Goal: Transaction & Acquisition: Obtain resource

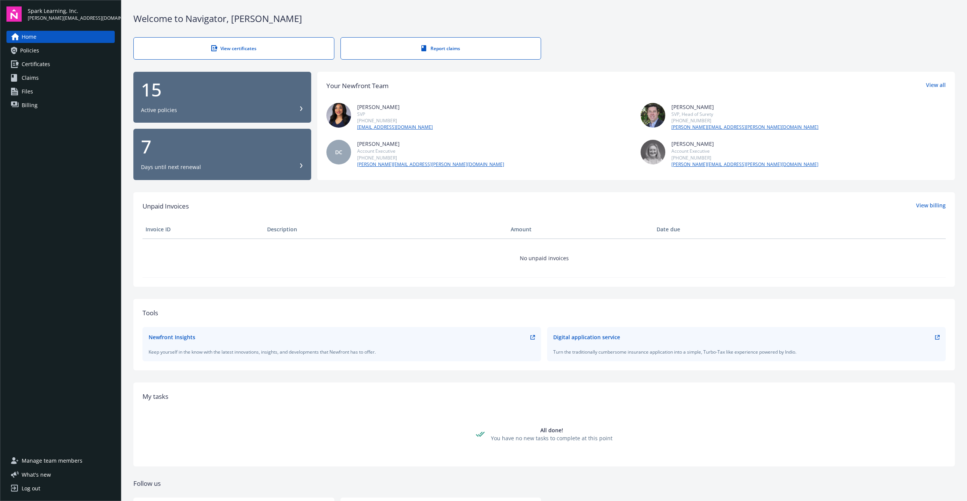
click at [53, 64] on link "Certificates" at bounding box center [60, 64] width 108 height 12
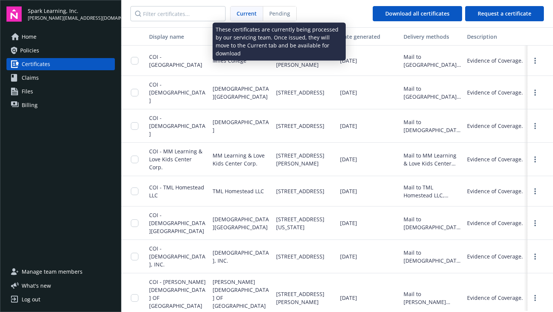
click at [279, 15] on span "Pending" at bounding box center [279, 14] width 21 height 8
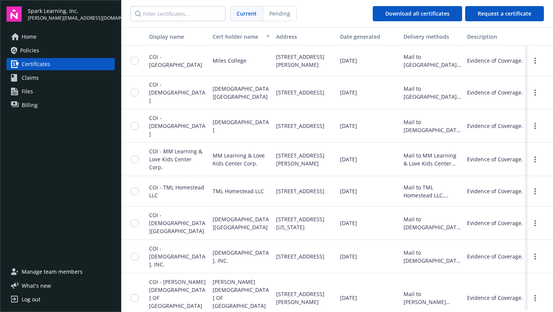
click at [254, 17] on span "Current" at bounding box center [246, 14] width 20 height 8
click at [498, 11] on span "Request a certificate" at bounding box center [504, 13] width 54 height 7
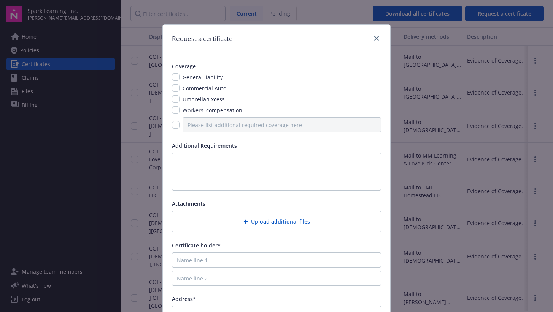
click at [177, 81] on input "checkbox" at bounding box center [176, 77] width 8 height 8
checkbox input "true"
click at [176, 101] on input "checkbox" at bounding box center [176, 99] width 8 height 8
checkbox input "true"
click at [190, 163] on textarea at bounding box center [276, 172] width 209 height 38
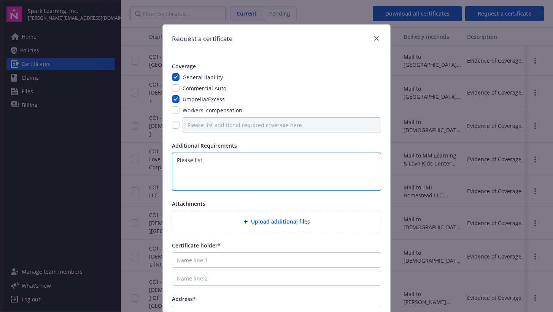
paste textarea "[DEMOGRAPHIC_DATA][GEOGRAPHIC_DATA]"
paste textarea "1055 NW 6th Ave"
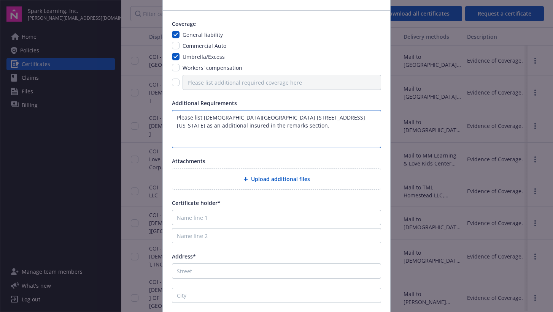
scroll to position [42, 0]
type textarea "Please list Covenant Missionary Baptist Church 1055 NW 6th Ave FL City, Florida…"
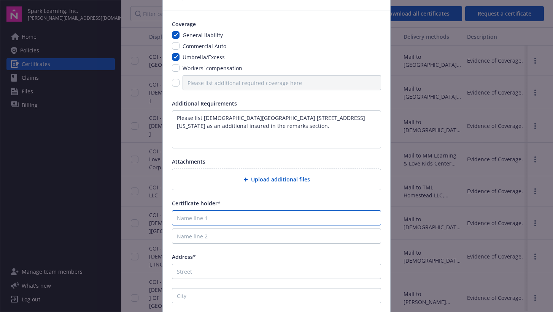
paste input "1055 NW 6th Ave"
type input "1055 NW 6th Ave"
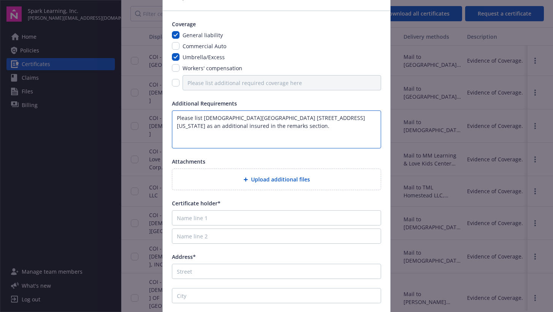
drag, startPoint x: 292, startPoint y: 119, endPoint x: 203, endPoint y: 116, distance: 89.0
click at [203, 116] on textarea "Please list Covenant Missionary Baptist Church 1055 NW 6th Ave FL City, Florida…" at bounding box center [276, 130] width 209 height 38
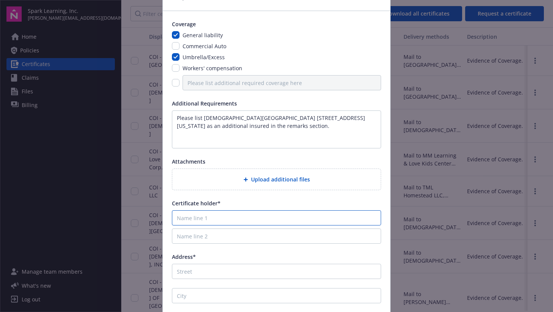
click at [197, 219] on input "Name line 1" at bounding box center [276, 218] width 209 height 15
paste input "[DEMOGRAPHIC_DATA][GEOGRAPHIC_DATA]"
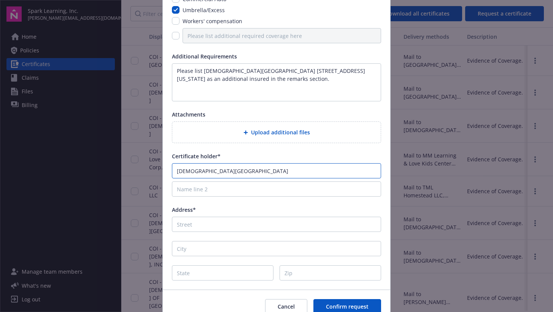
scroll to position [89, 0]
type input "[DEMOGRAPHIC_DATA][GEOGRAPHIC_DATA]"
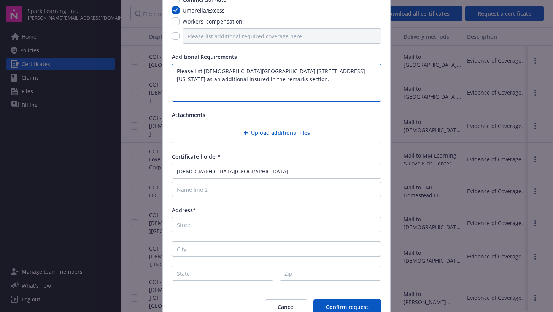
drag, startPoint x: 295, startPoint y: 72, endPoint x: 336, endPoint y: 73, distance: 41.8
click at [336, 73] on textarea "Please list Covenant Missionary Baptist Church 1055 NW 6th Ave FL City, Florida…" at bounding box center [276, 83] width 209 height 38
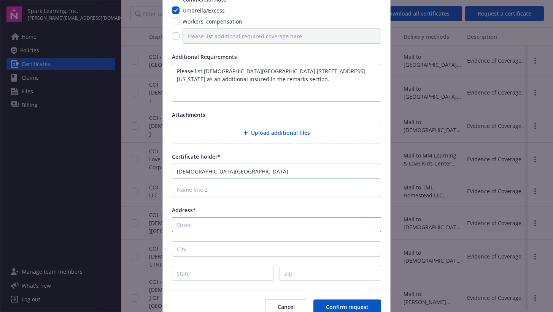
paste input "1055 NW 6th Ave"
type input "1055 NW 6th Ave"
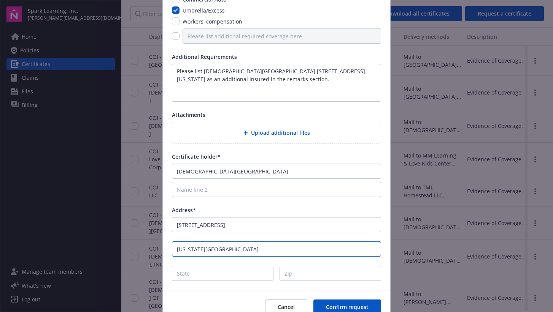
type input "Florida City"
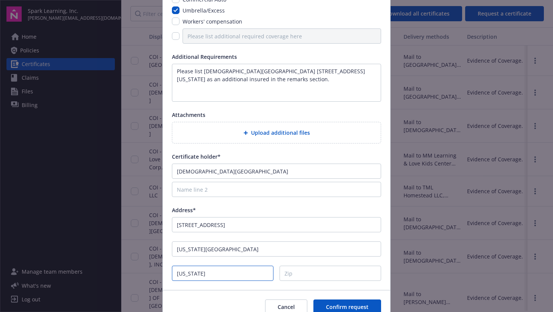
type input "Florida"
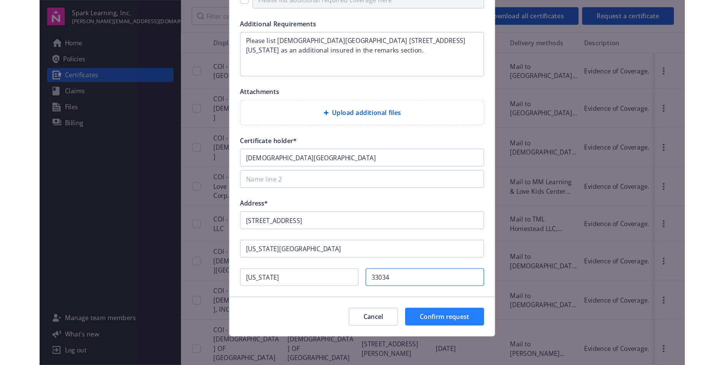
scroll to position [125, 0]
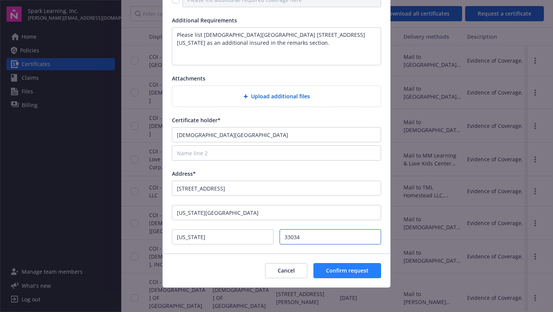
type input "33034"
click at [328, 271] on span "Confirm request" at bounding box center [347, 270] width 43 height 7
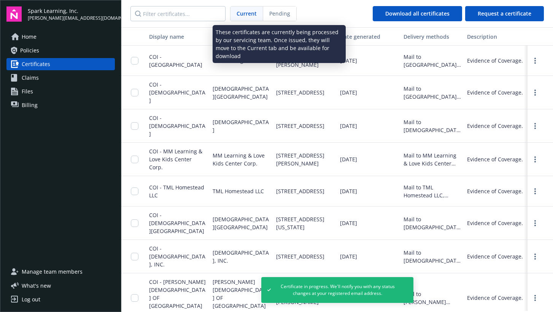
click at [279, 11] on span "Pending" at bounding box center [279, 14] width 21 height 8
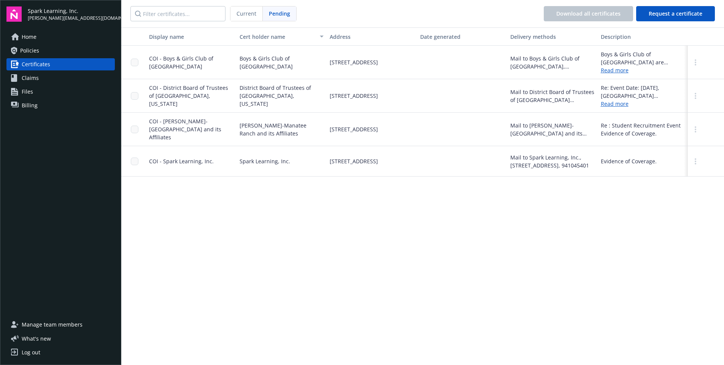
click at [249, 12] on span "Current" at bounding box center [246, 14] width 20 height 8
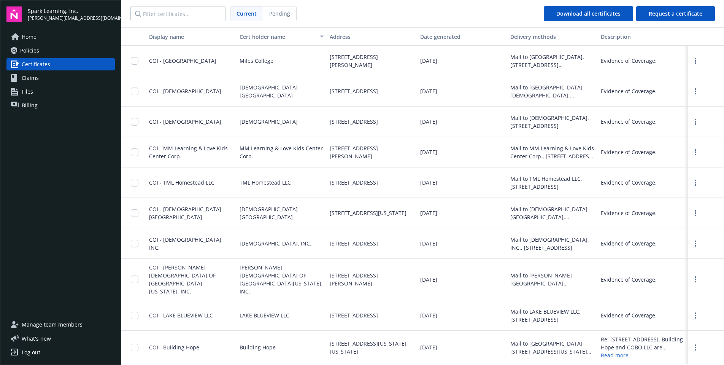
click at [276, 11] on span "Pending" at bounding box center [279, 14] width 21 height 8
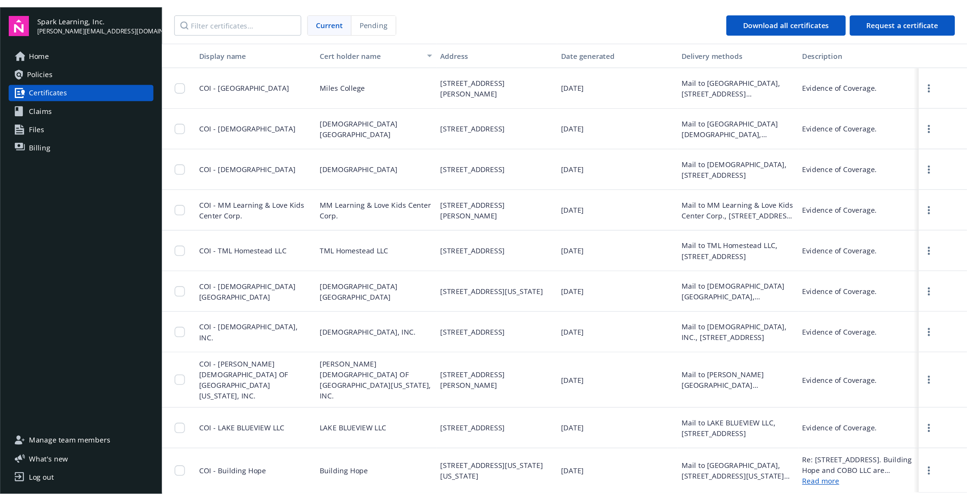
scroll to position [0, 0]
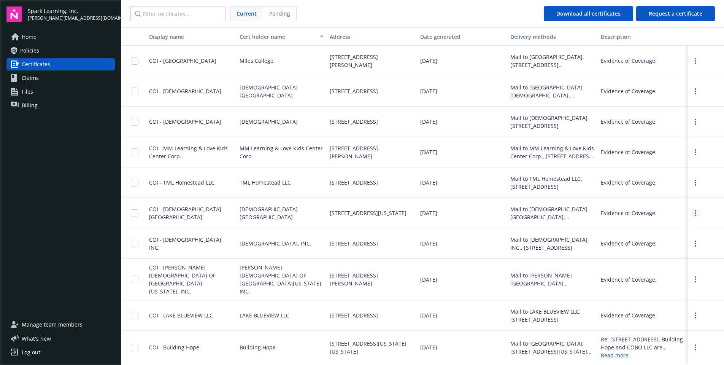
click at [552, 212] on link "more" at bounding box center [695, 212] width 9 height 9
click at [552, 230] on link "Download" at bounding box center [675, 228] width 50 height 15
click at [65, 152] on div "Home Policies Certificates Claims Files Billing" at bounding box center [60, 170] width 108 height 278
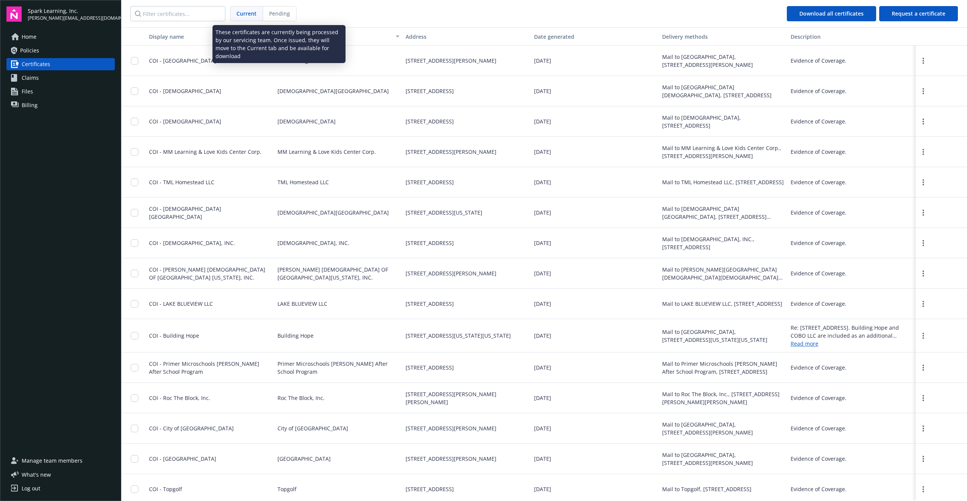
click at [279, 15] on span "Pending" at bounding box center [279, 14] width 21 height 8
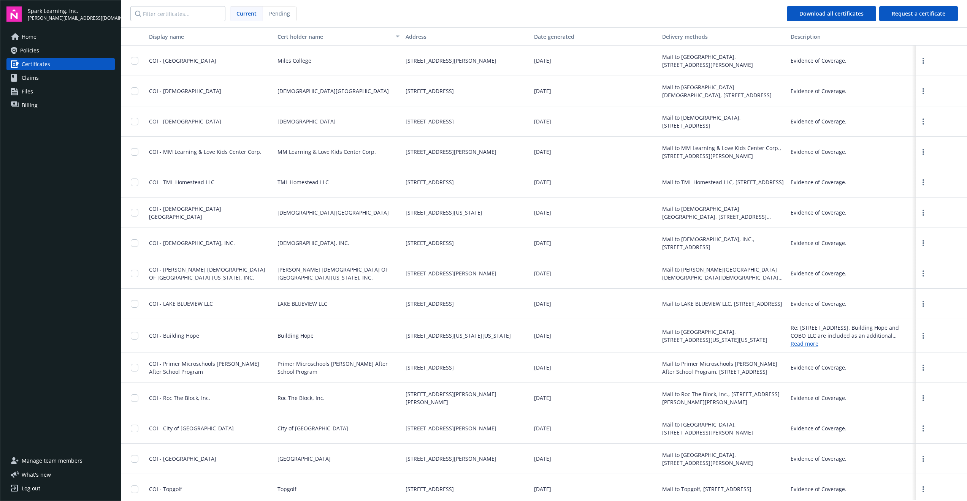
click at [250, 12] on span "Current" at bounding box center [246, 14] width 20 height 8
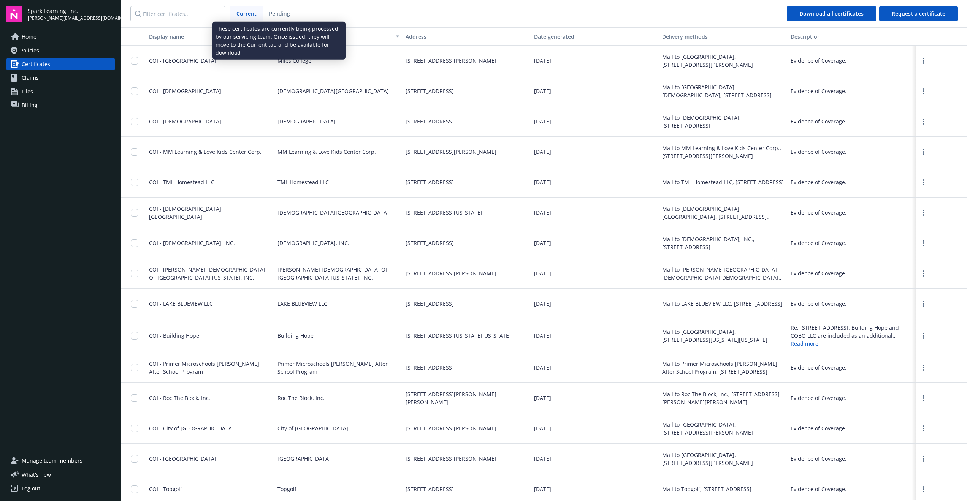
click at [276, 13] on span "Pending" at bounding box center [279, 14] width 21 height 8
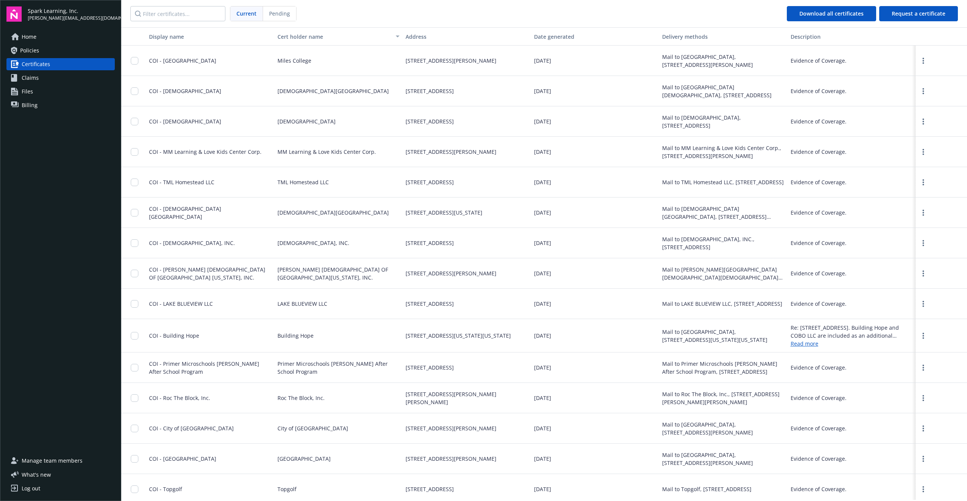
click at [482, 212] on span "[STREET_ADDRESS][US_STATE]" at bounding box center [444, 213] width 77 height 8
click at [919, 213] on link "more" at bounding box center [923, 212] width 9 height 9
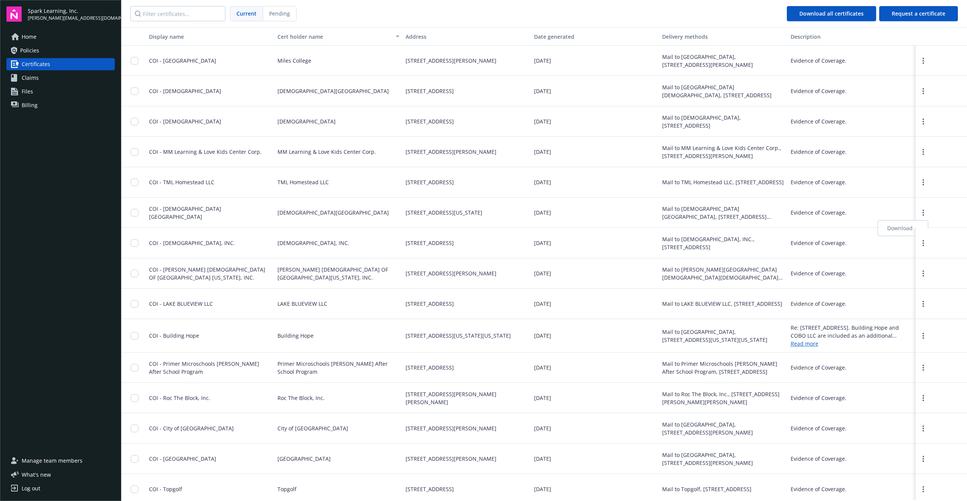
click at [899, 230] on link "Download" at bounding box center [903, 228] width 50 height 15
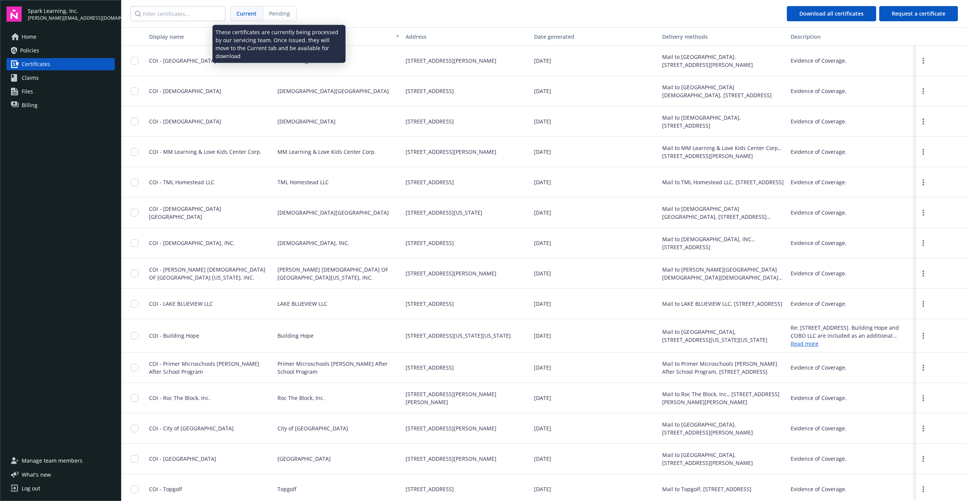
click at [285, 13] on span "Pending" at bounding box center [279, 14] width 21 height 8
click at [287, 18] on div "Pending" at bounding box center [279, 13] width 33 height 14
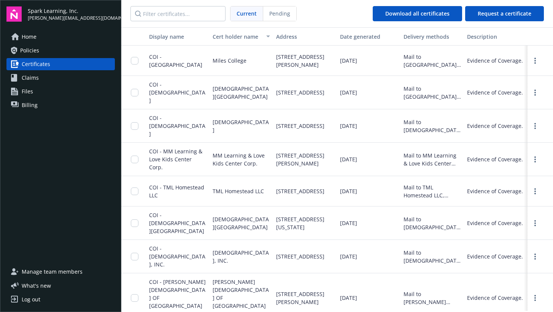
click at [44, 40] on link "Home" at bounding box center [60, 37] width 108 height 12
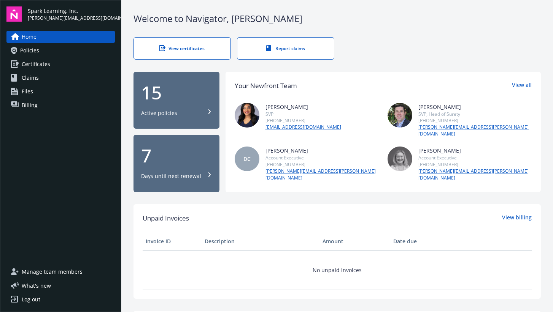
click at [181, 112] on div "Active policies" at bounding box center [176, 113] width 71 height 8
click at [526, 83] on link "View all" at bounding box center [522, 86] width 20 height 10
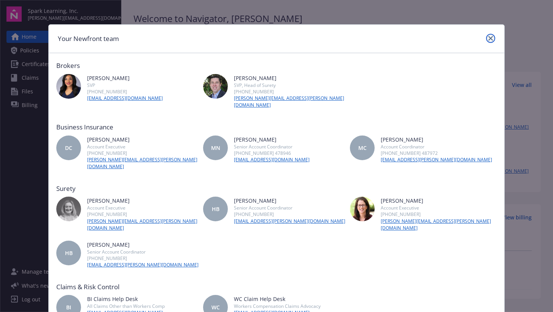
click at [489, 38] on icon "close" at bounding box center [490, 38] width 5 height 5
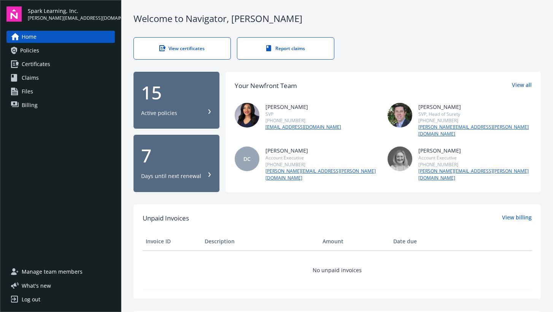
click at [60, 67] on link "Certificates" at bounding box center [60, 64] width 108 height 12
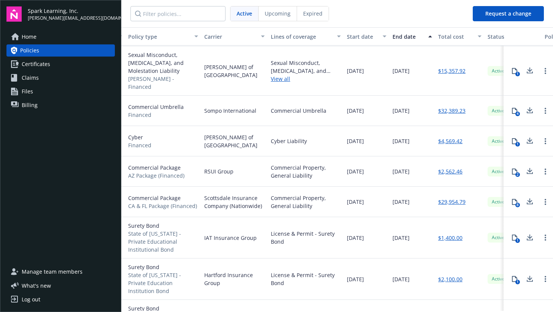
scroll to position [154, 110]
click at [514, 200] on icon at bounding box center [514, 203] width 6 height 6
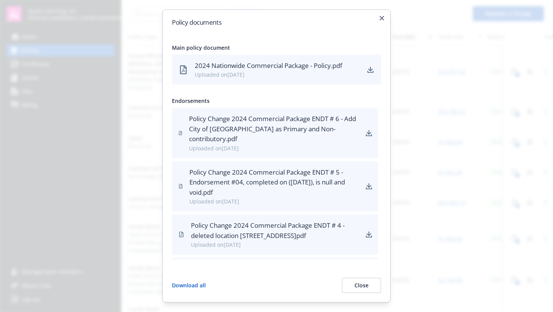
scroll to position [0, 0]
click at [381, 18] on icon "button" at bounding box center [381, 18] width 5 height 5
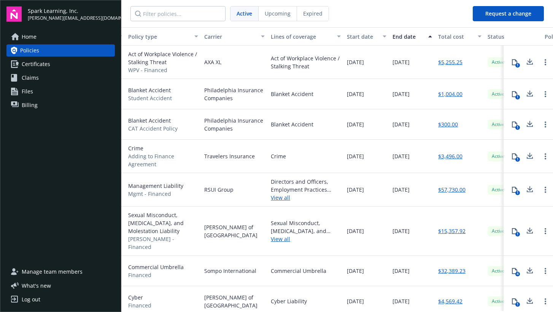
scroll to position [0, 110]
click at [510, 264] on button "4" at bounding box center [514, 271] width 15 height 15
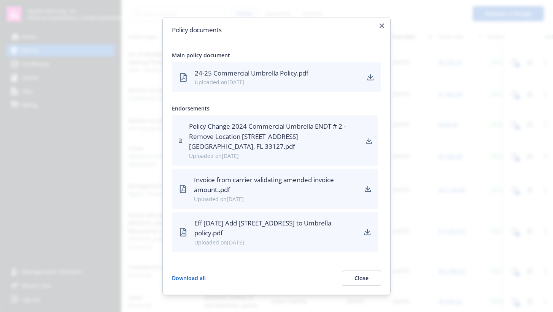
click at [380, 28] on icon "button" at bounding box center [381, 26] width 5 height 5
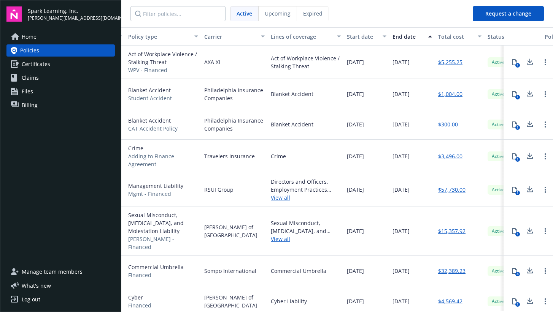
click at [279, 13] on span "Upcoming" at bounding box center [278, 14] width 26 height 8
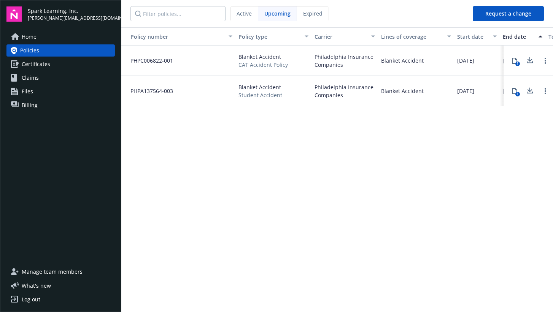
scroll to position [0, 0]
click at [318, 17] on div "Expired" at bounding box center [313, 13] width 32 height 14
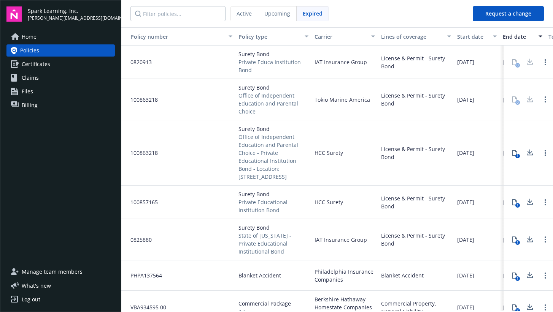
click at [244, 14] on span "Active" at bounding box center [243, 14] width 15 height 8
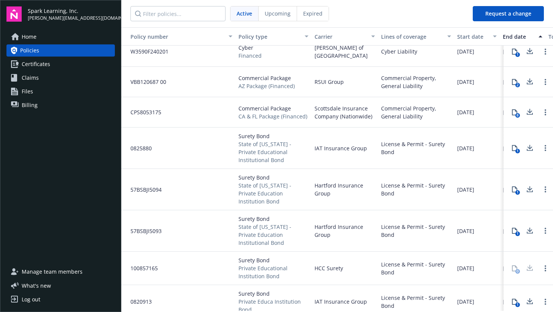
scroll to position [222, 0]
click at [43, 94] on link "Files" at bounding box center [60, 92] width 108 height 12
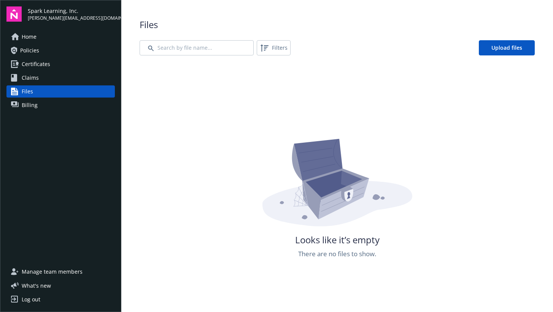
click at [37, 104] on link "Billing" at bounding box center [60, 105] width 108 height 12
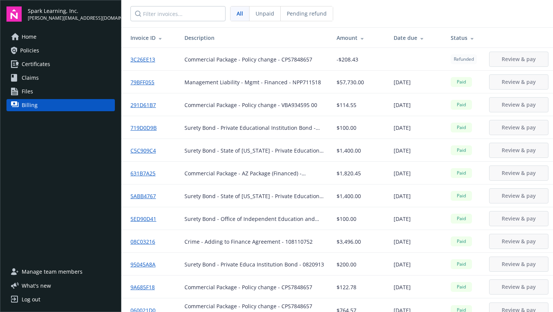
click at [42, 76] on link "Claims" at bounding box center [60, 78] width 108 height 12
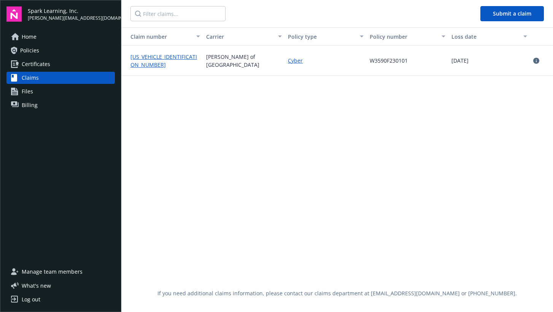
click at [49, 65] on span "Certificates" at bounding box center [36, 64] width 29 height 12
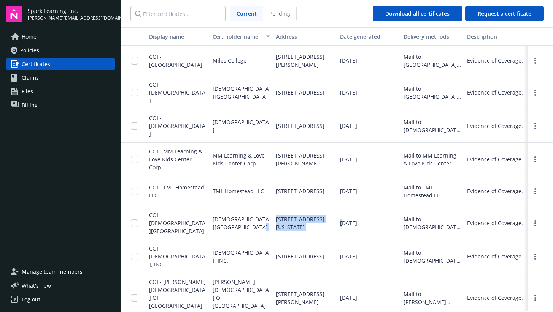
drag, startPoint x: 259, startPoint y: 217, endPoint x: 339, endPoint y: 219, distance: 79.8
click at [341, 219] on div "COI - [DEMOGRAPHIC_DATA][GEOGRAPHIC_DATA][GEOGRAPHIC_DATA] [STREET_ADDRESS][US_…" at bounding box center [336, 223] width 431 height 33
drag, startPoint x: 404, startPoint y: 214, endPoint x: 450, endPoint y: 221, distance: 46.9
click at [450, 221] on div "Mail to [DEMOGRAPHIC_DATA][GEOGRAPHIC_DATA], [STREET_ADDRESS][US_STATE]" at bounding box center [431, 224] width 57 height 16
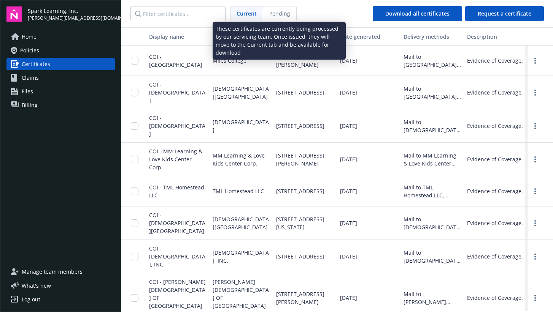
click at [282, 13] on span "Pending" at bounding box center [279, 14] width 21 height 8
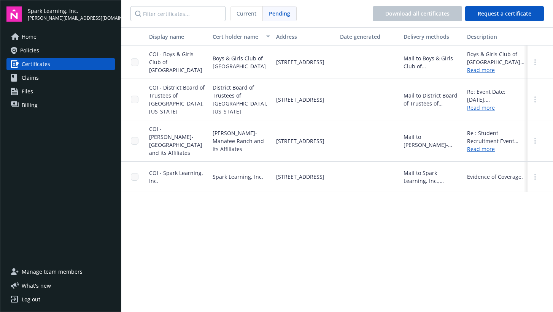
click at [77, 36] on link "Home" at bounding box center [60, 37] width 108 height 12
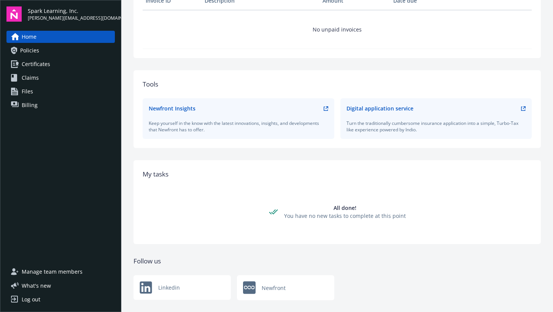
scroll to position [241, 0]
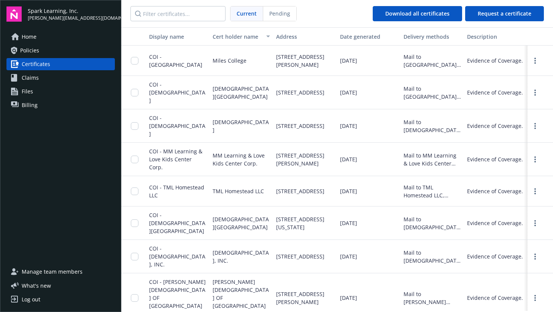
scroll to position [15, 0]
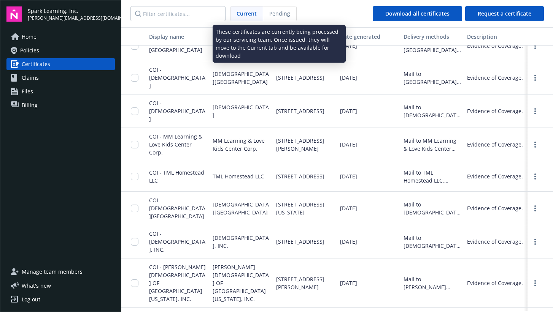
click at [287, 16] on span "Pending" at bounding box center [279, 14] width 21 height 8
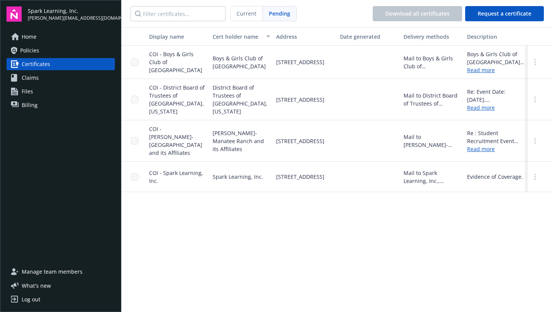
click at [250, 16] on span "Current" at bounding box center [246, 14] width 20 height 8
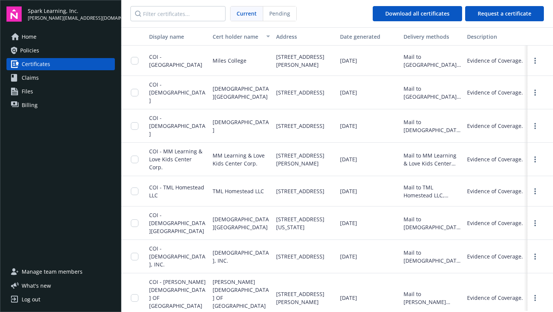
click at [46, 49] on link "Policies" at bounding box center [60, 50] width 108 height 12
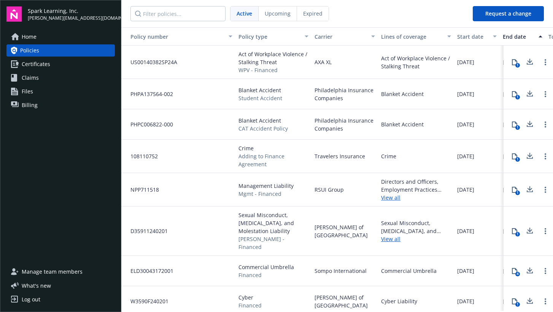
click at [285, 10] on span "Upcoming" at bounding box center [278, 14] width 26 height 8
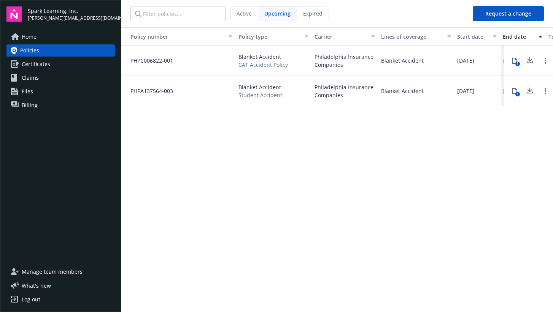
click at [313, 13] on span "Expired" at bounding box center [312, 14] width 19 height 8
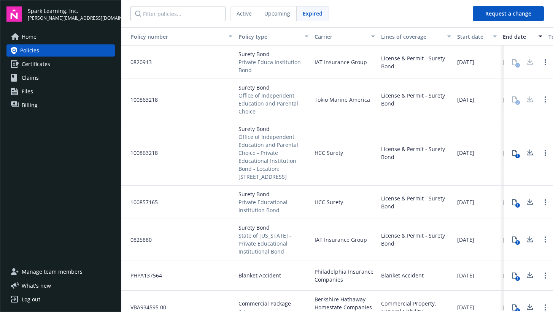
click at [63, 64] on link "Certificates" at bounding box center [60, 64] width 108 height 12
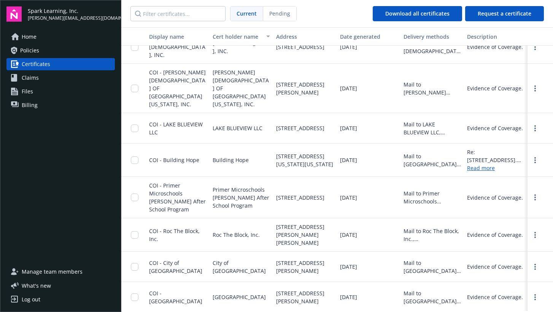
scroll to position [307, 0]
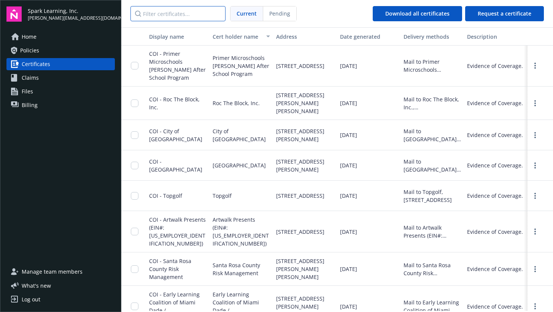
click at [188, 12] on input "Filter certificates..." at bounding box center [177, 13] width 95 height 15
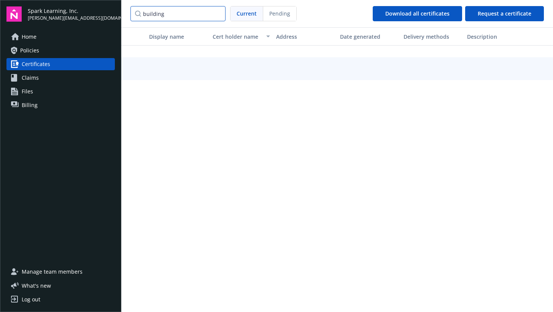
scroll to position [0, 0]
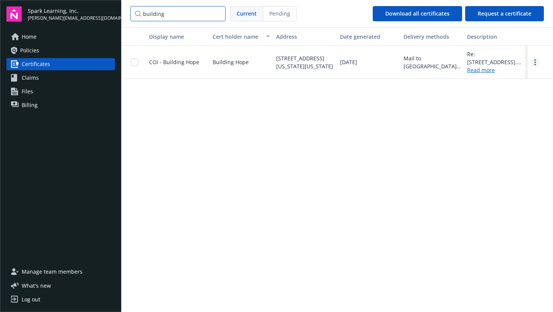
type input "building"
click at [534, 61] on circle "more" at bounding box center [535, 60] width 2 height 2
click at [511, 82] on link "Download" at bounding box center [514, 81] width 50 height 15
click at [238, 164] on div "Display name Cert holder name Address Date generated Delivery methods Descripti…" at bounding box center [336, 169] width 431 height 284
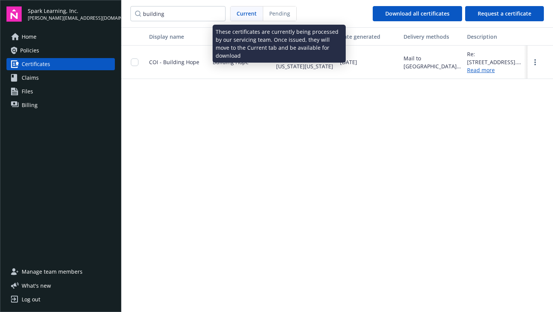
click at [280, 12] on span "Pending" at bounding box center [279, 14] width 21 height 8
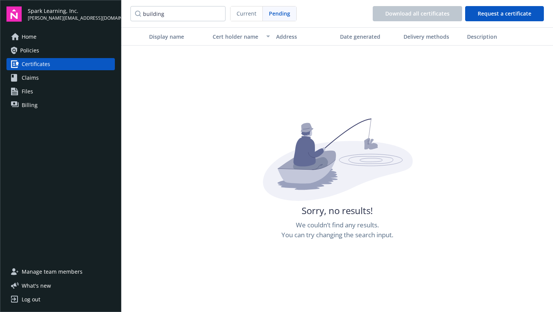
click at [45, 79] on link "Claims" at bounding box center [60, 78] width 108 height 12
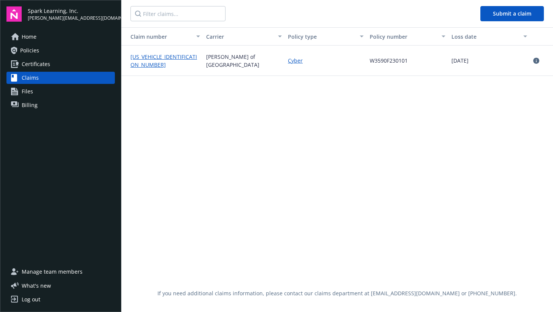
click at [46, 65] on span "Certificates" at bounding box center [36, 64] width 29 height 12
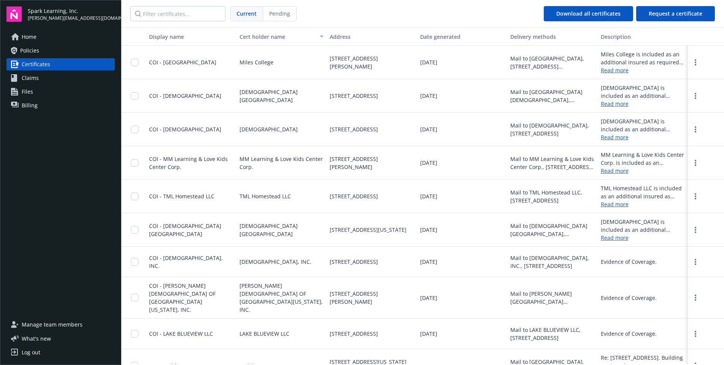
click at [623, 239] on link "Read more" at bounding box center [643, 237] width 84 height 8
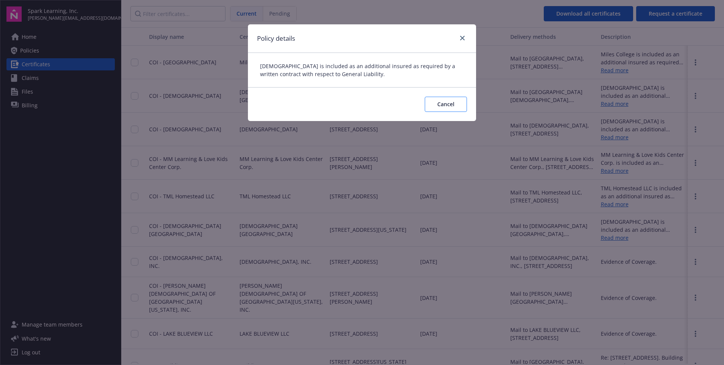
click at [449, 98] on button "Cancel" at bounding box center [446, 104] width 42 height 15
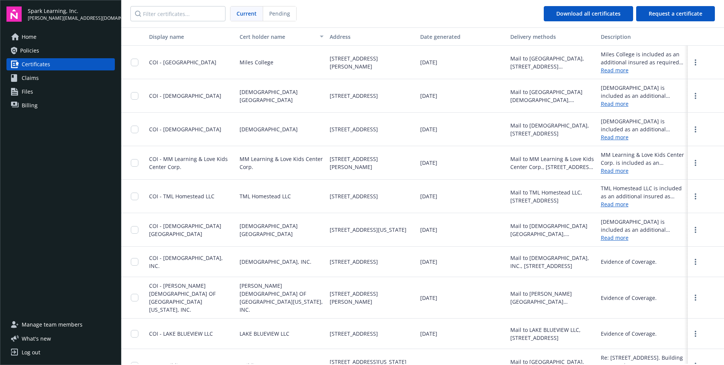
click at [689, 230] on div at bounding box center [706, 229] width 36 height 33
click at [701, 229] on div at bounding box center [706, 229] width 36 height 33
click at [694, 229] on icon "more" at bounding box center [695, 230] width 2 height 6
click at [669, 241] on link "Download" at bounding box center [675, 245] width 50 height 15
